Goal: Information Seeking & Learning: Learn about a topic

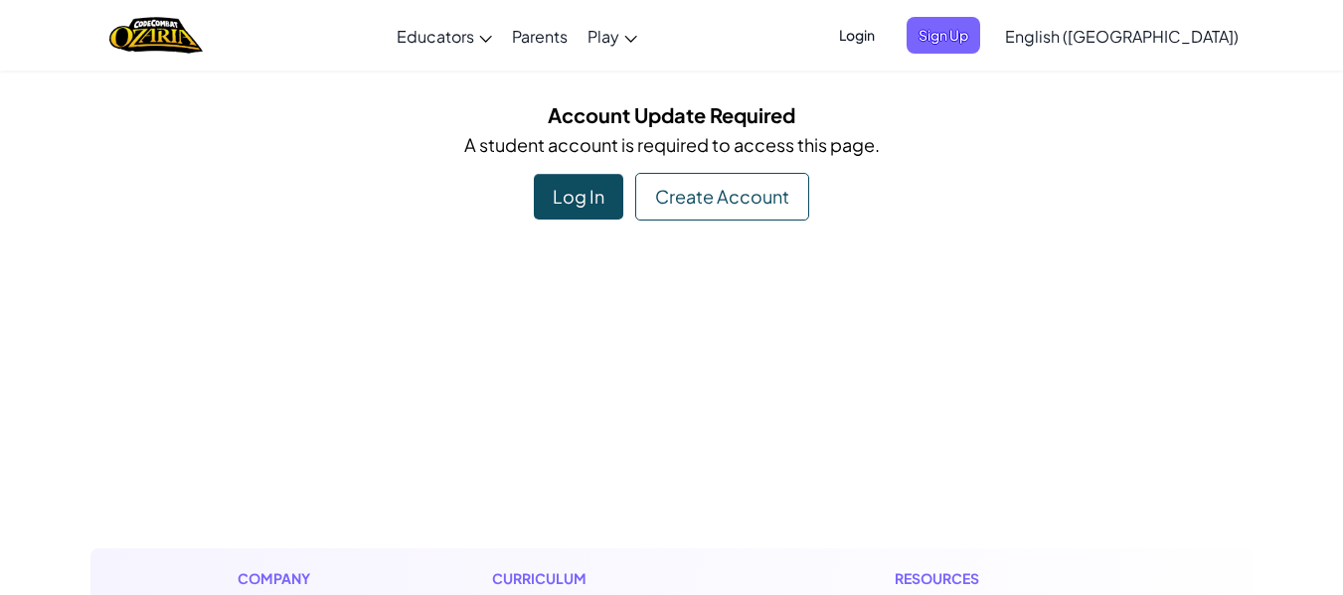
click at [585, 195] on div "Log In" at bounding box center [578, 197] width 89 height 46
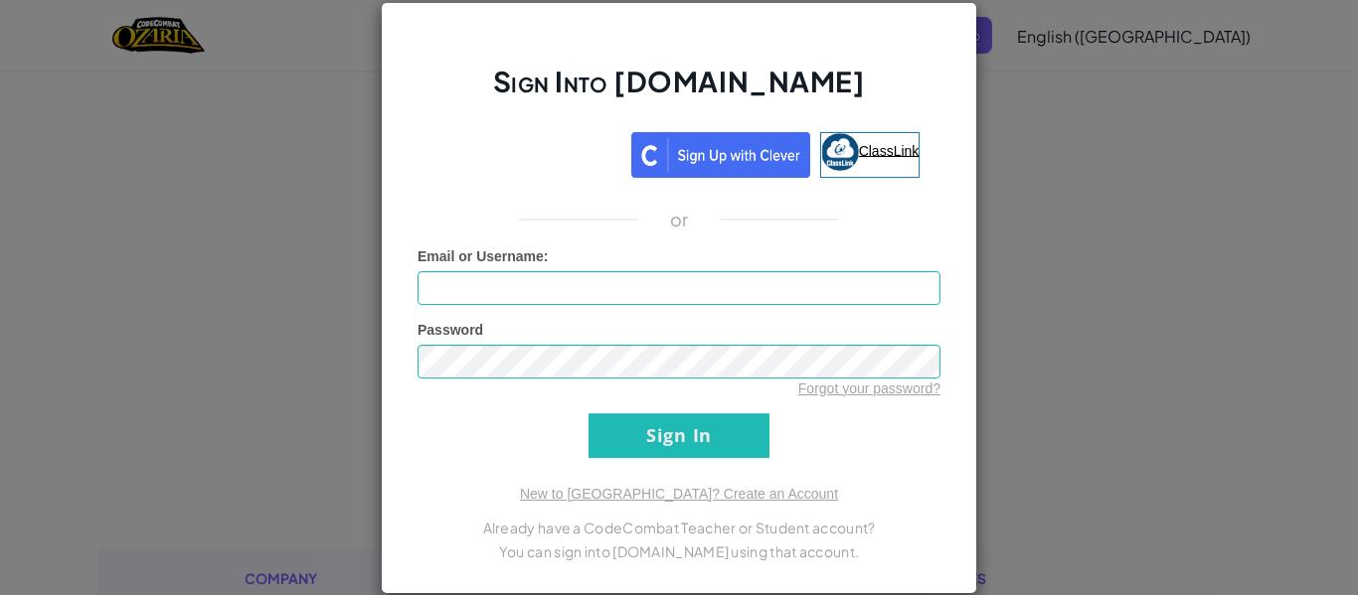
click at [843, 149] on img at bounding box center [840, 152] width 38 height 38
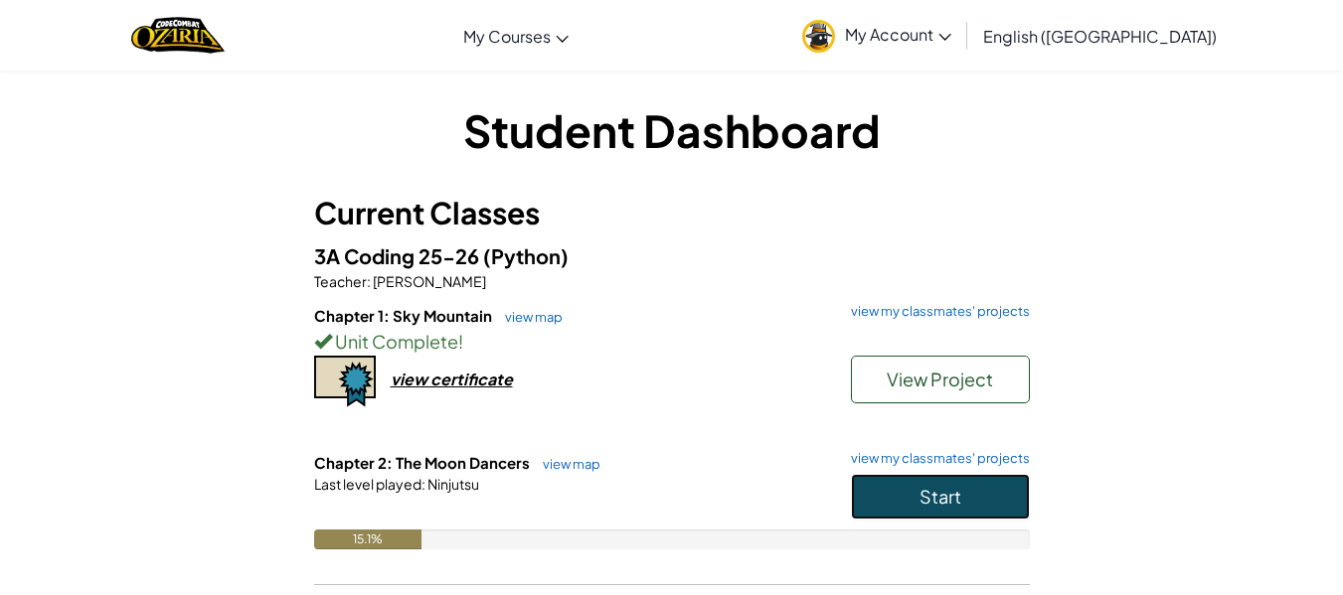
click at [926, 500] on span "Start" at bounding box center [940, 496] width 42 height 23
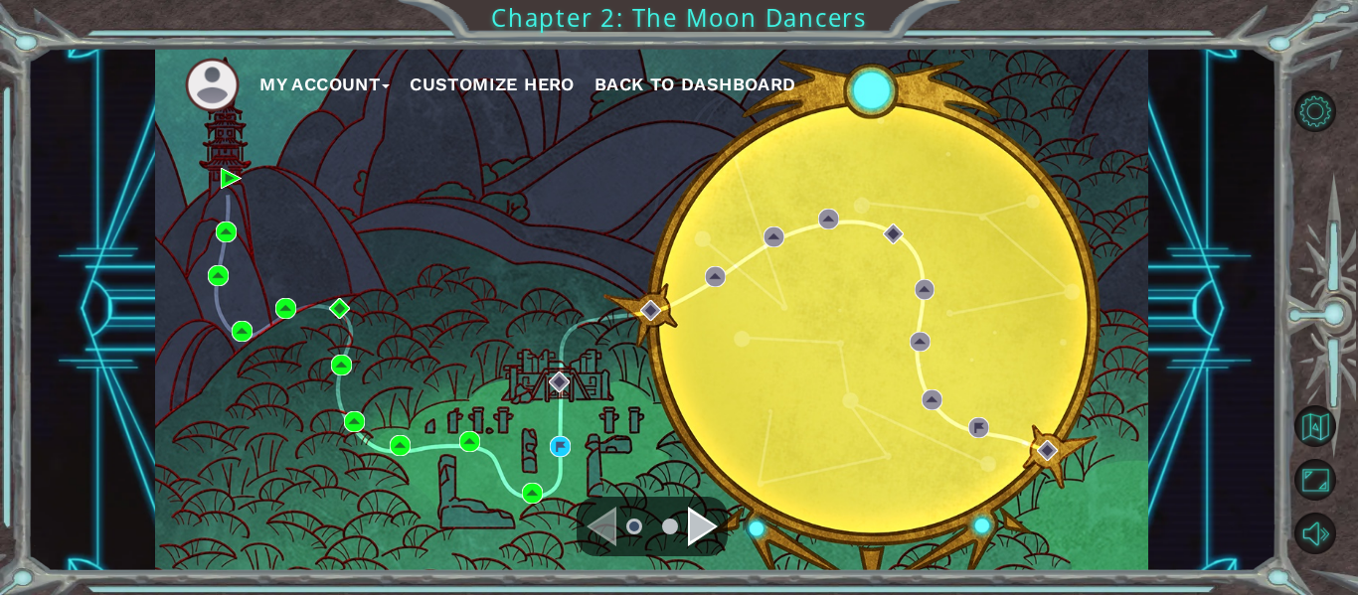
click at [695, 525] on div "Navigate to the next page" at bounding box center [703, 527] width 30 height 40
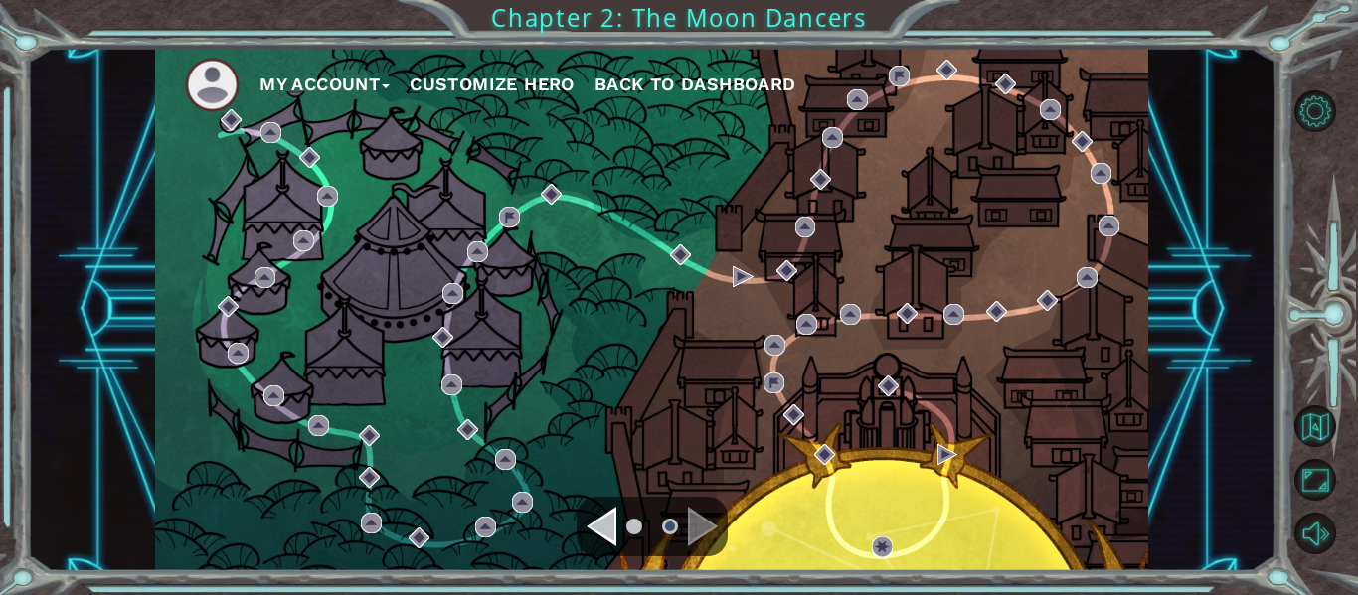
click at [606, 526] on div "Navigate to the previous page" at bounding box center [601, 527] width 30 height 40
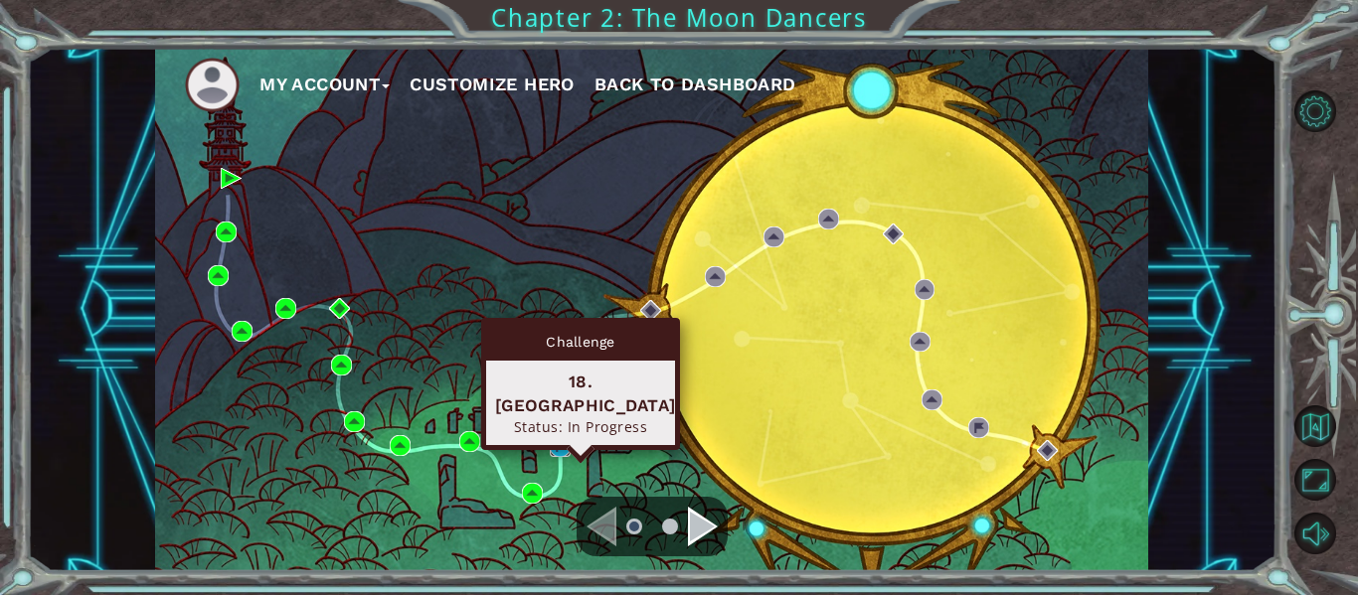
click at [564, 444] on img at bounding box center [560, 446] width 21 height 21
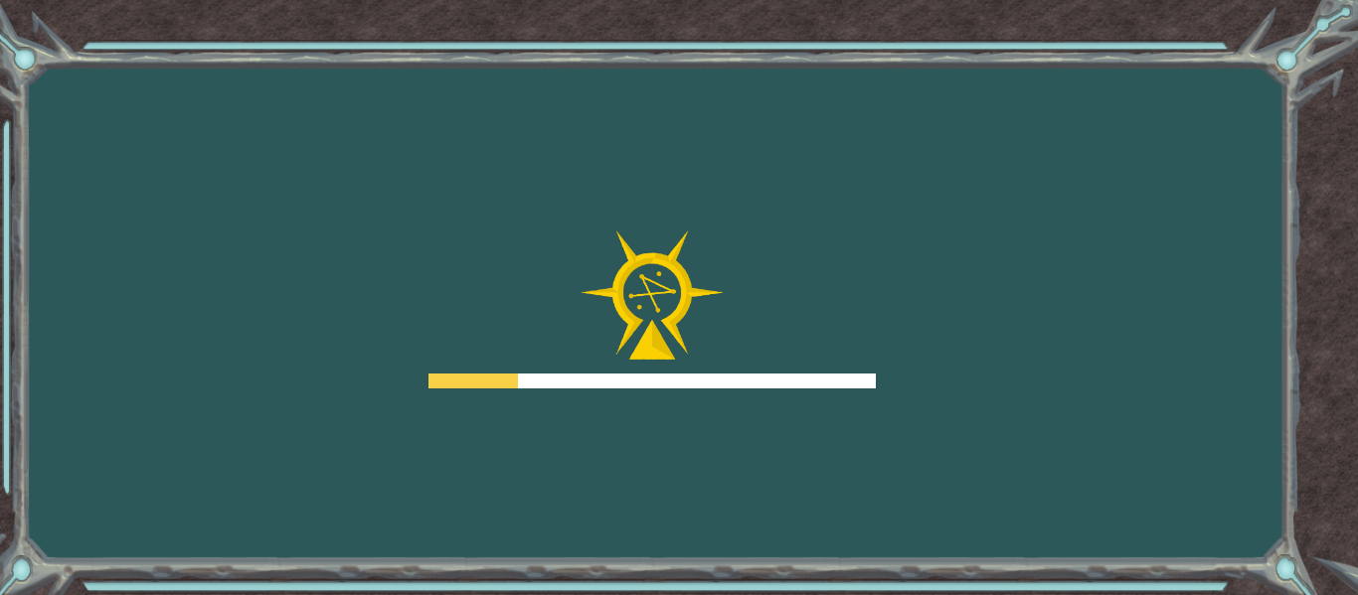
click at [564, 444] on div "Goals Error loading from server. Try refreshing the page. You'll need to join a…" at bounding box center [679, 297] width 1358 height 595
